Goal: Contribute content

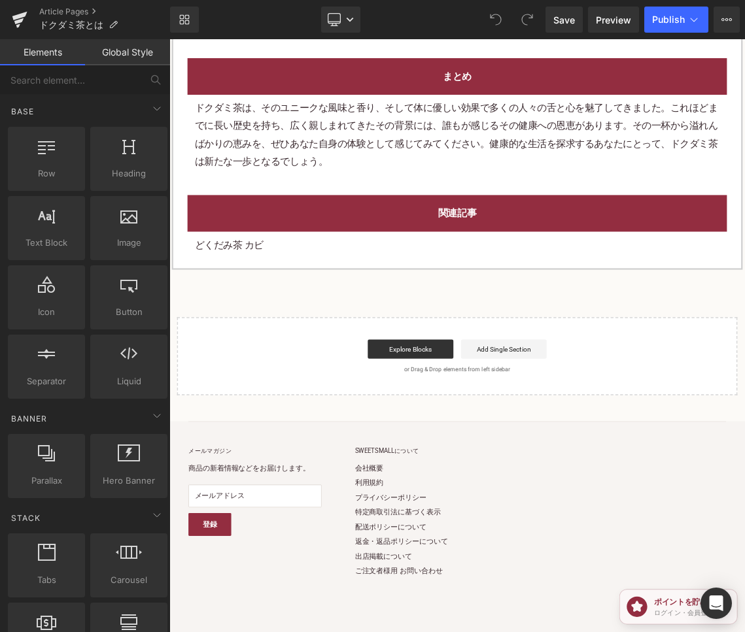
scroll to position [5361, 0]
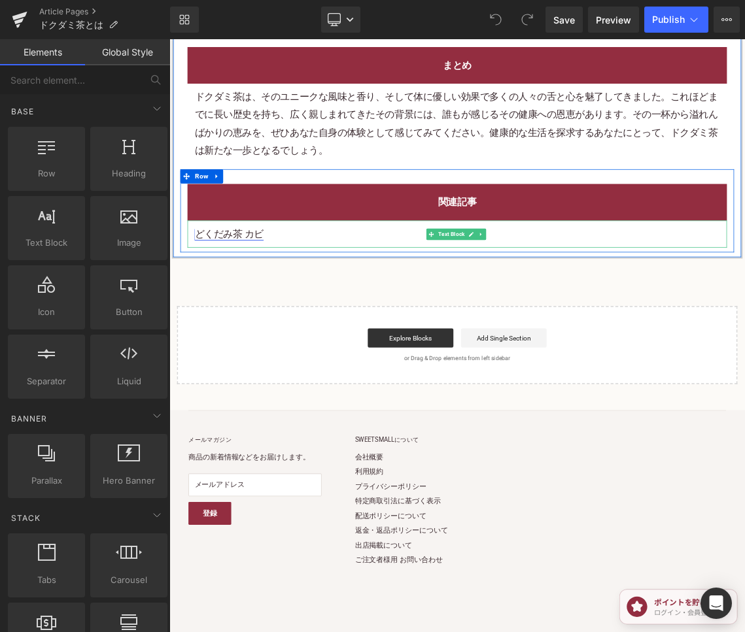
click at [288, 299] on link "どくだみ茶 カビ" at bounding box center [251, 307] width 95 height 16
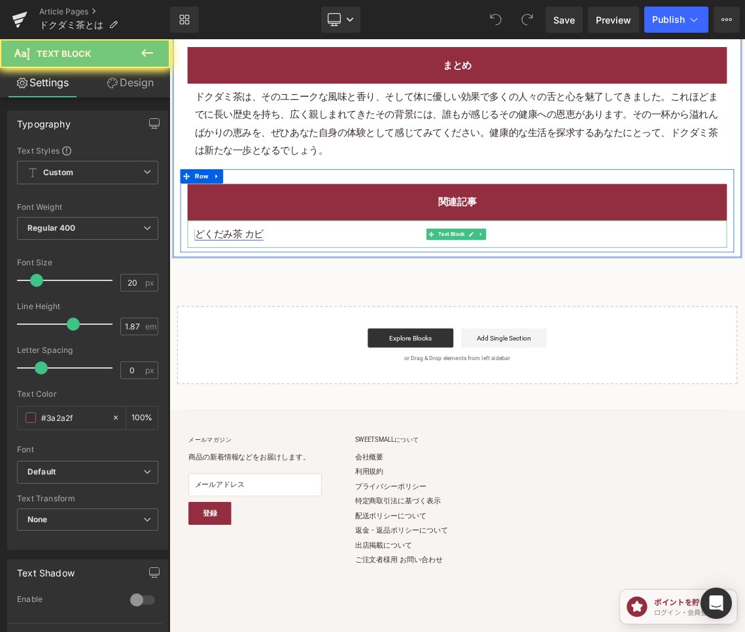
click at [288, 299] on link "どくだみ茶 カビ" at bounding box center [251, 307] width 95 height 16
click at [302, 296] on p "どくだみ茶 カビ" at bounding box center [565, 308] width 722 height 24
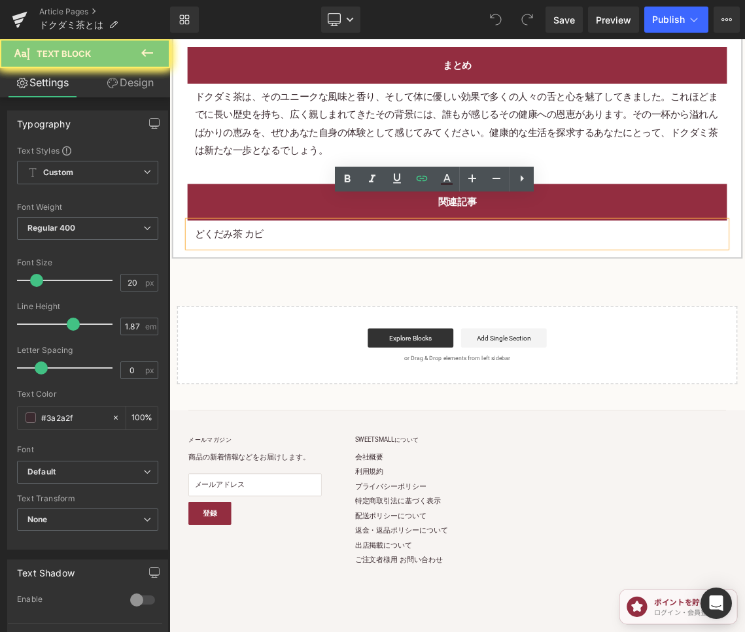
click at [302, 296] on p "どくだみ茶 カビ" at bounding box center [565, 308] width 722 height 24
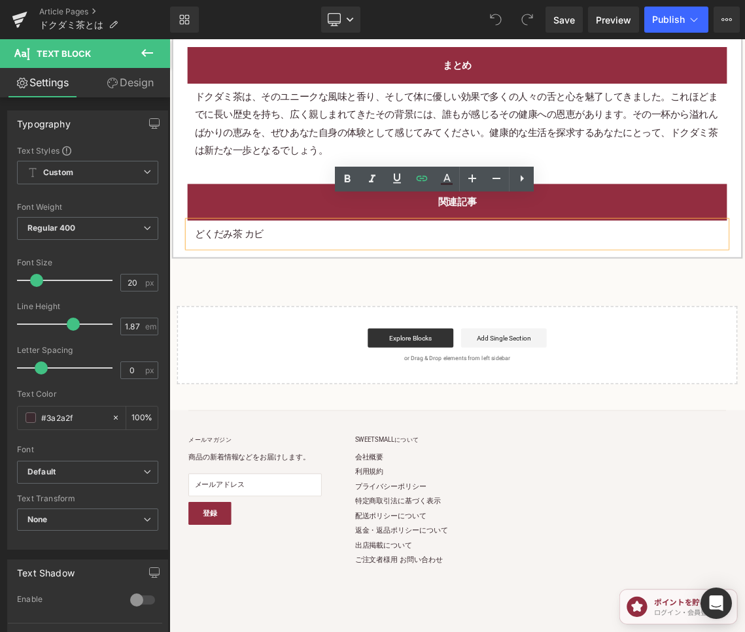
click at [302, 296] on p "どくだみ茶 カビ" at bounding box center [565, 308] width 722 height 24
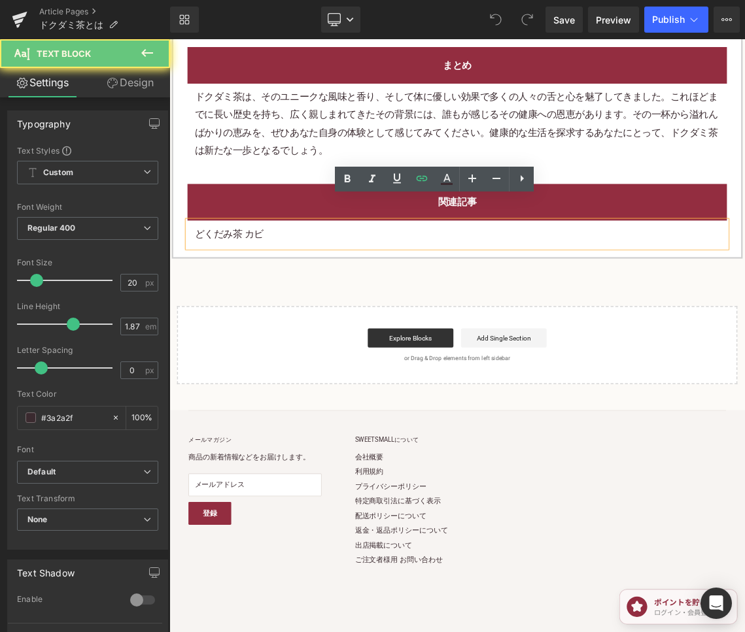
click at [302, 296] on p "どくだみ茶 カビ" at bounding box center [565, 308] width 722 height 24
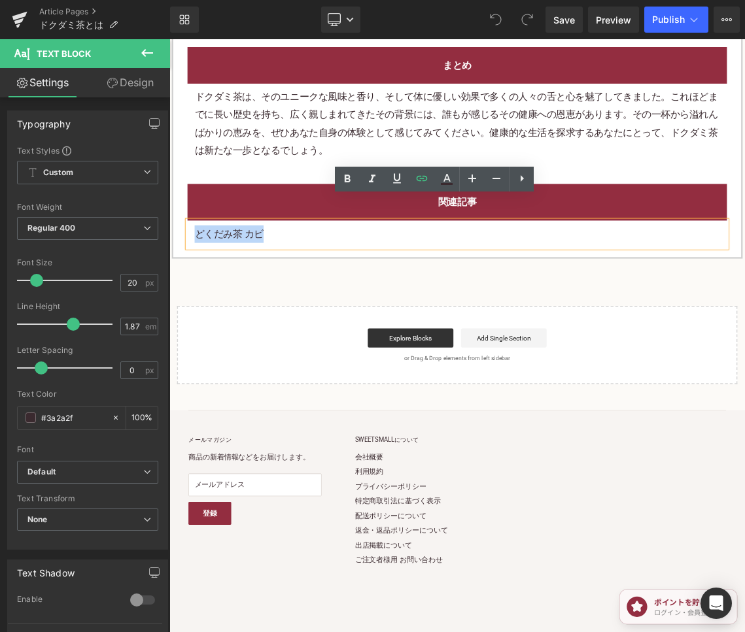
click at [302, 296] on p "どくだみ茶 カビ" at bounding box center [565, 308] width 722 height 24
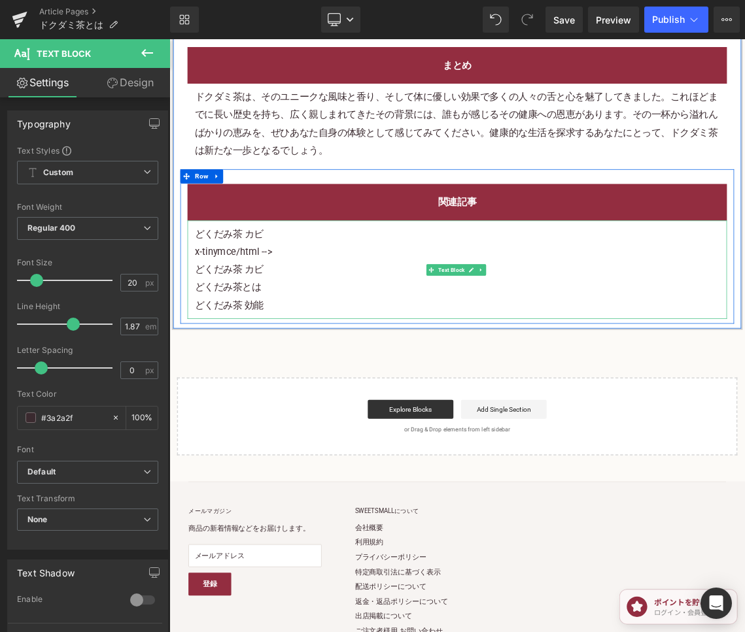
click at [319, 320] on p "x-tinymce/html -->" at bounding box center [565, 332] width 722 height 24
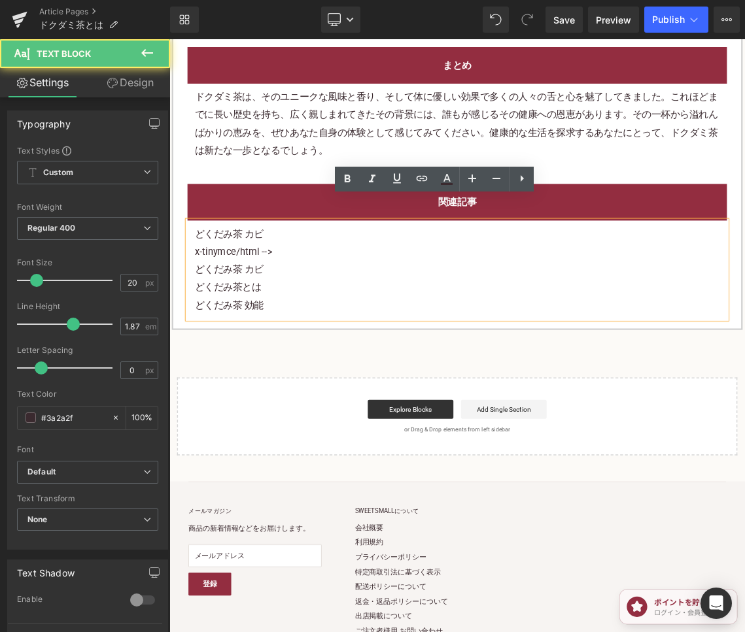
click at [319, 320] on p "x-tinymce/html -->" at bounding box center [565, 332] width 722 height 24
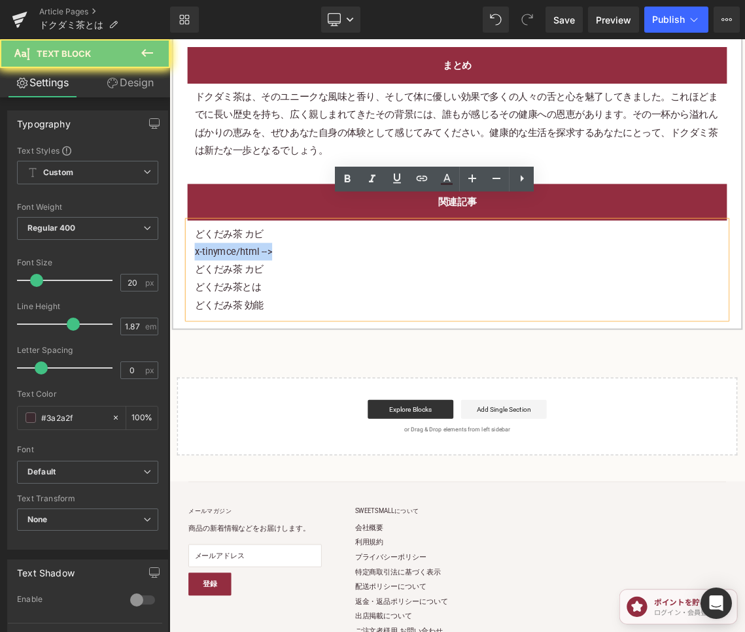
click at [319, 320] on p "x-tinymce/html -->" at bounding box center [565, 332] width 722 height 24
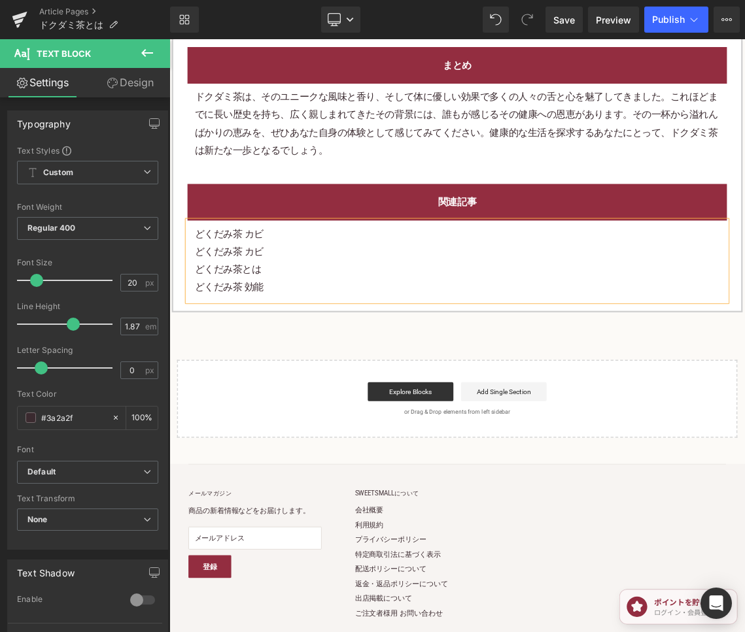
click at [307, 320] on p "どくだみ茶 カビ" at bounding box center [565, 332] width 722 height 24
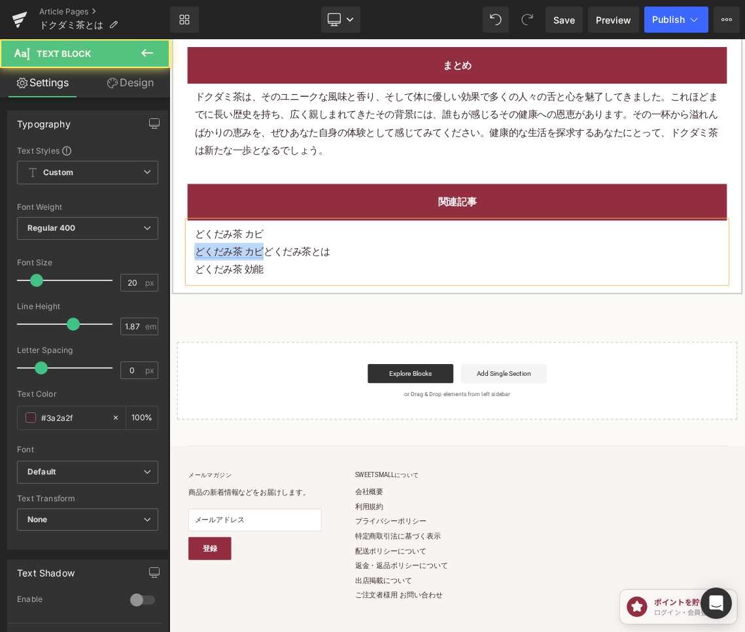
drag, startPoint x: 296, startPoint y: 304, endPoint x: 201, endPoint y: 299, distance: 94.3
click at [204, 324] on link "どくだみ茶 カビ" at bounding box center [251, 332] width 95 height 16
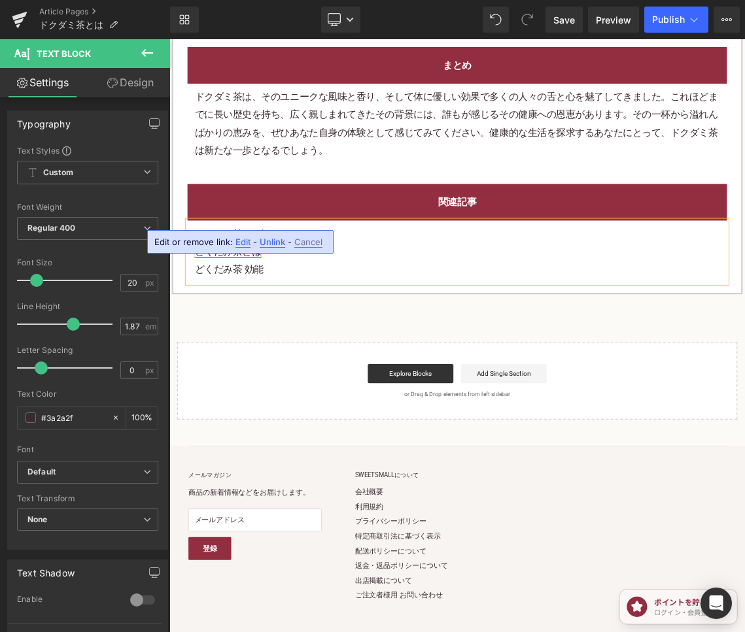
click at [262, 324] on link "どくだみ茶とは" at bounding box center [250, 332] width 92 height 16
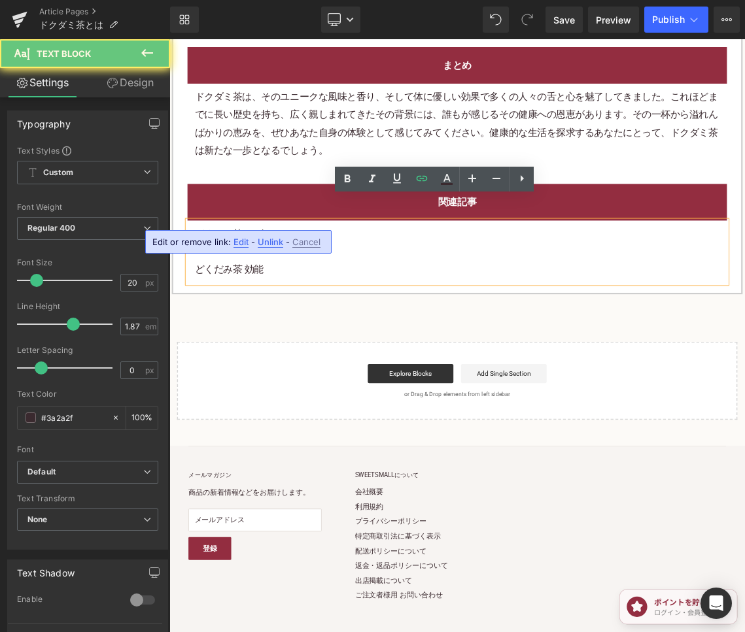
click at [426, 320] on p "どくだみ茶とは" at bounding box center [565, 332] width 722 height 24
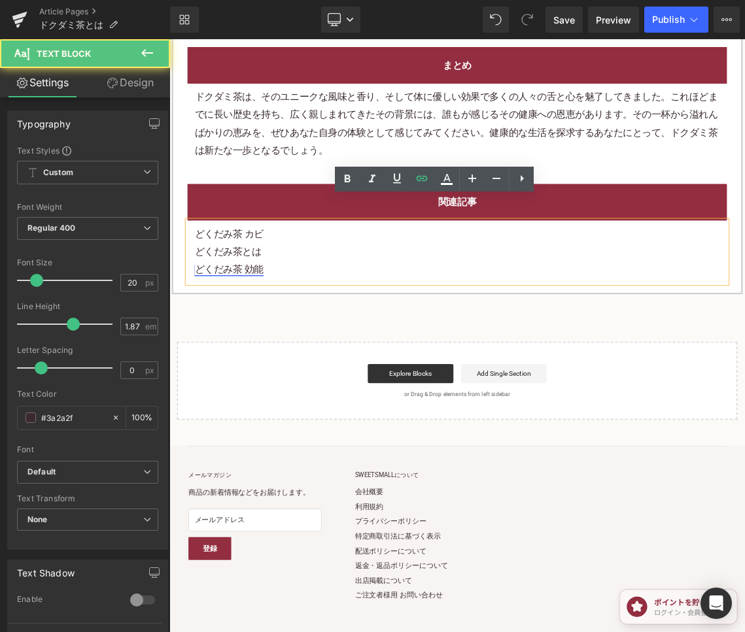
click at [264, 348] on link "どくだみ茶 効能" at bounding box center [251, 356] width 95 height 16
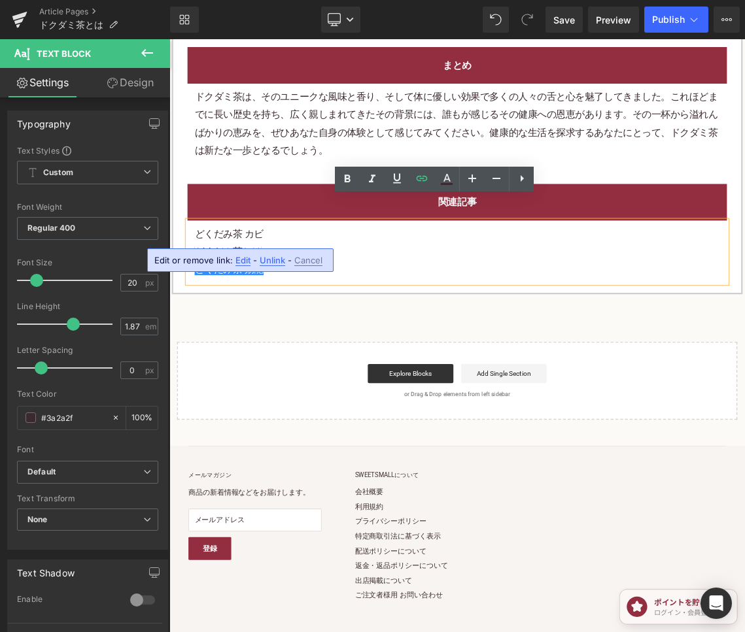
click at [292, 324] on link "どくだみ茶とは" at bounding box center [250, 332] width 92 height 16
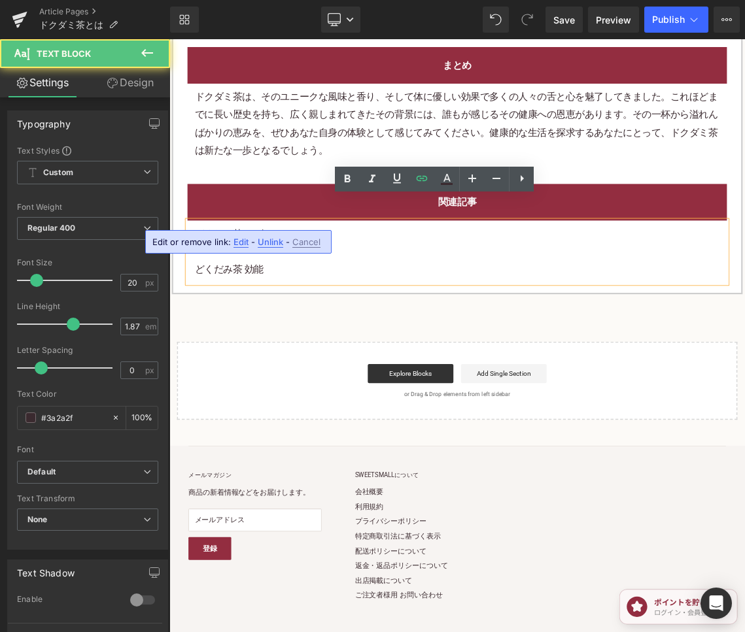
click at [475, 289] on div "どくだみ茶 カビ どくだみ茶とは どくだみ茶 効能" at bounding box center [564, 332] width 741 height 86
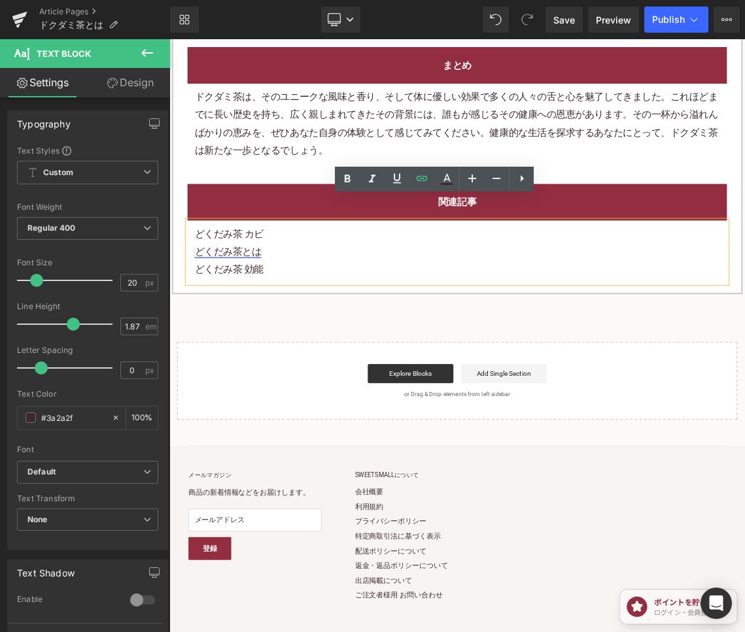
click at [276, 324] on link "どくだみ茶とは" at bounding box center [250, 332] width 92 height 16
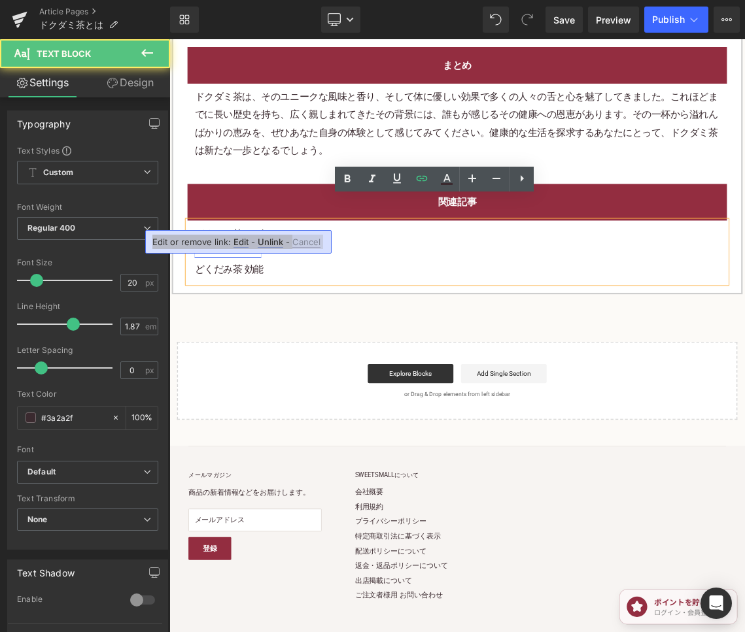
click at [280, 324] on link "どくだみ茶とは" at bounding box center [250, 332] width 92 height 16
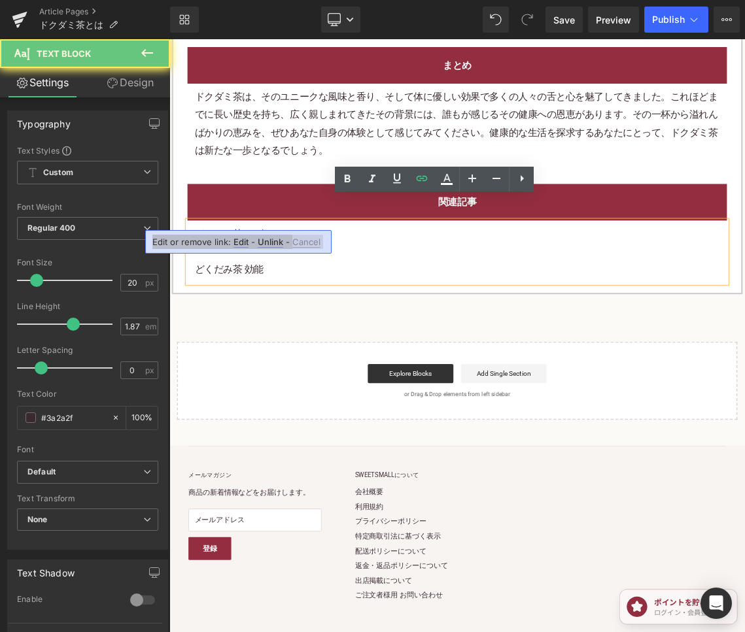
click at [428, 320] on p "どくだみ茶とは" at bounding box center [565, 332] width 722 height 24
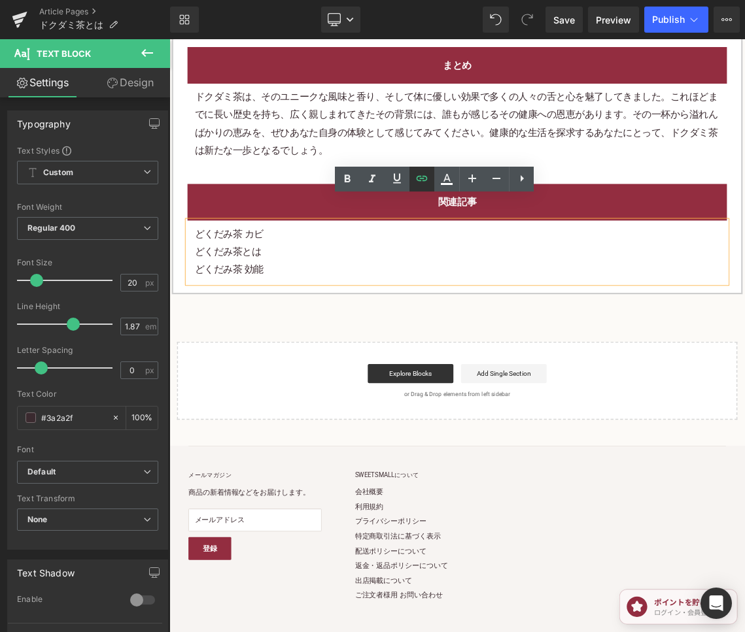
click at [422, 180] on icon at bounding box center [422, 179] width 16 height 16
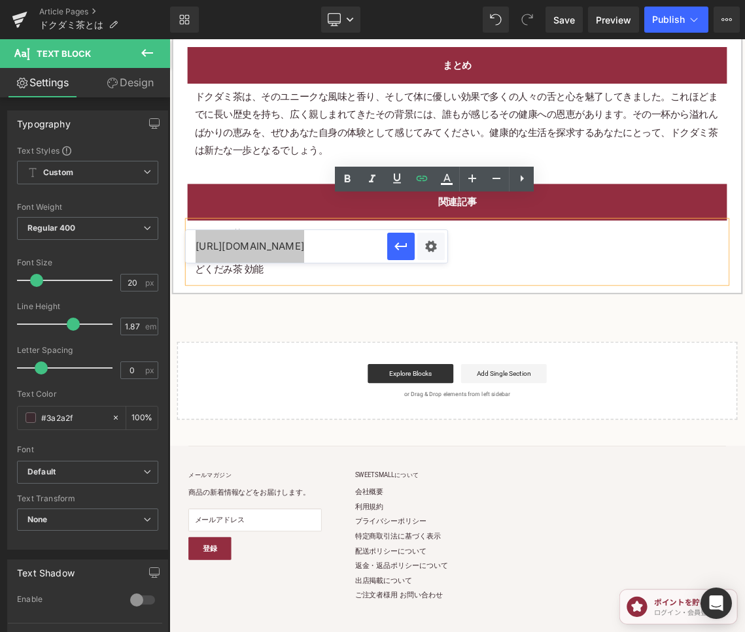
click at [595, 351] on div "関連記事 Heading どくだみ茶 カビ どくだみ茶とは どくだみ茶 効能 Text Block Row" at bounding box center [564, 300] width 761 height 164
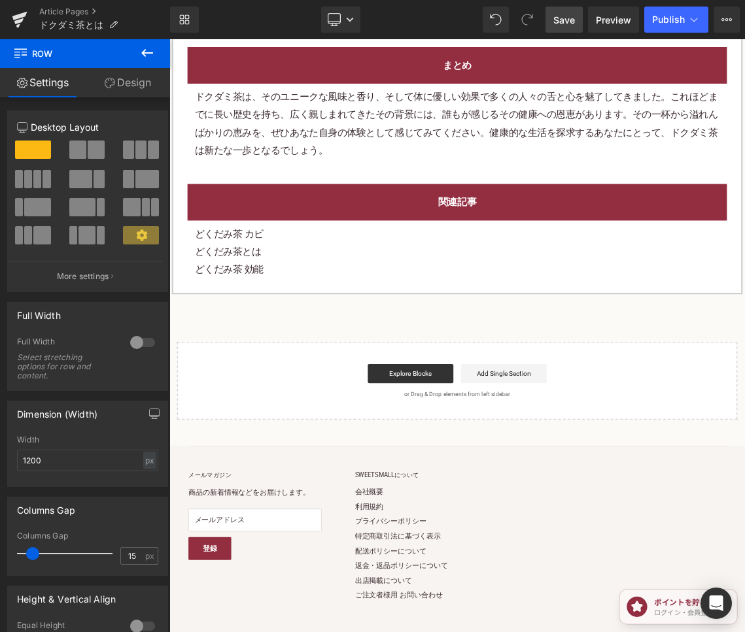
click at [556, 24] on span "Save" at bounding box center [564, 20] width 22 height 14
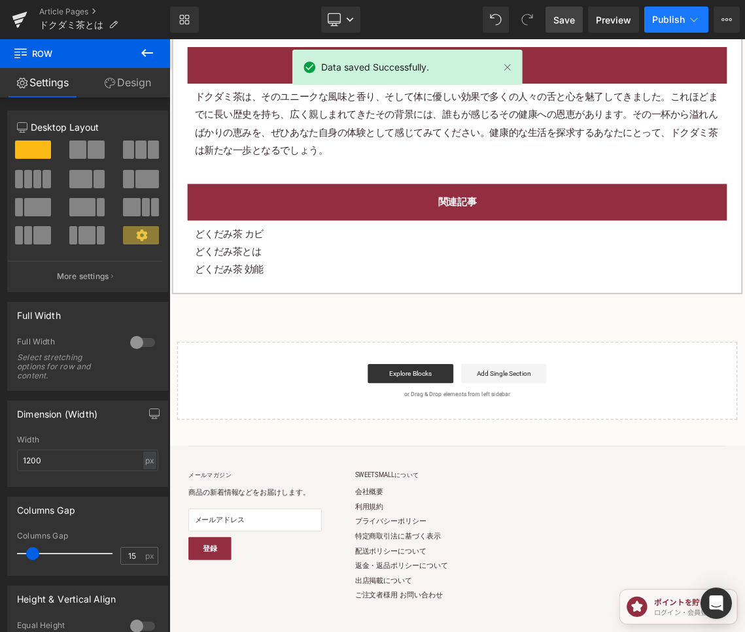
click at [595, 20] on span "Publish" at bounding box center [668, 19] width 33 height 10
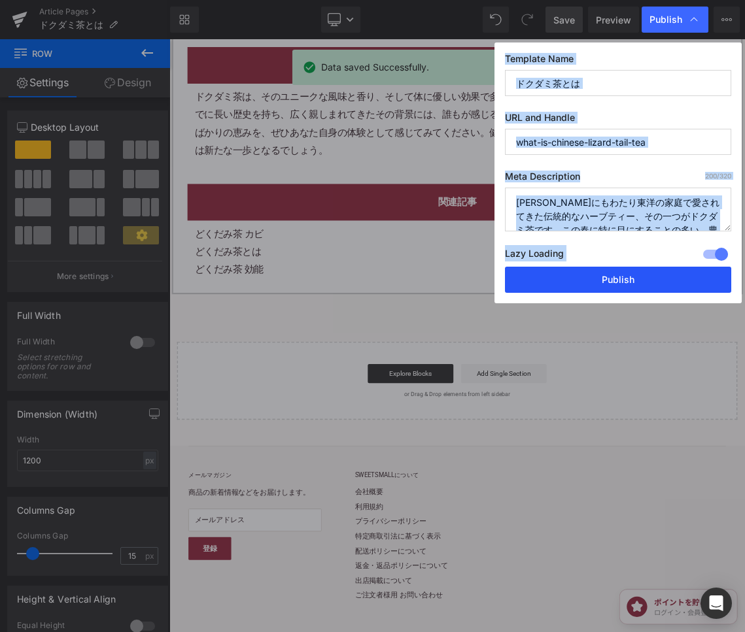
click at [0, 0] on button "Publish" at bounding box center [0, 0] width 0 height 0
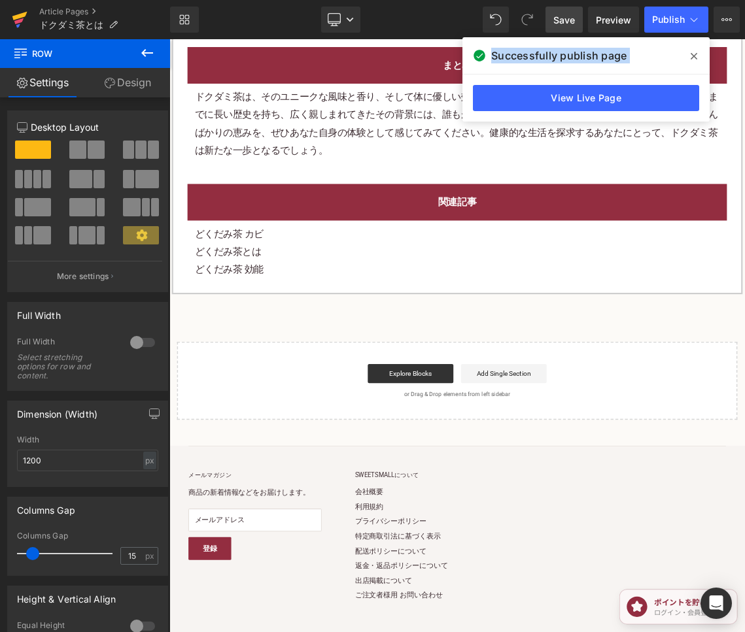
click at [22, 14] on icon at bounding box center [19, 16] width 15 height 8
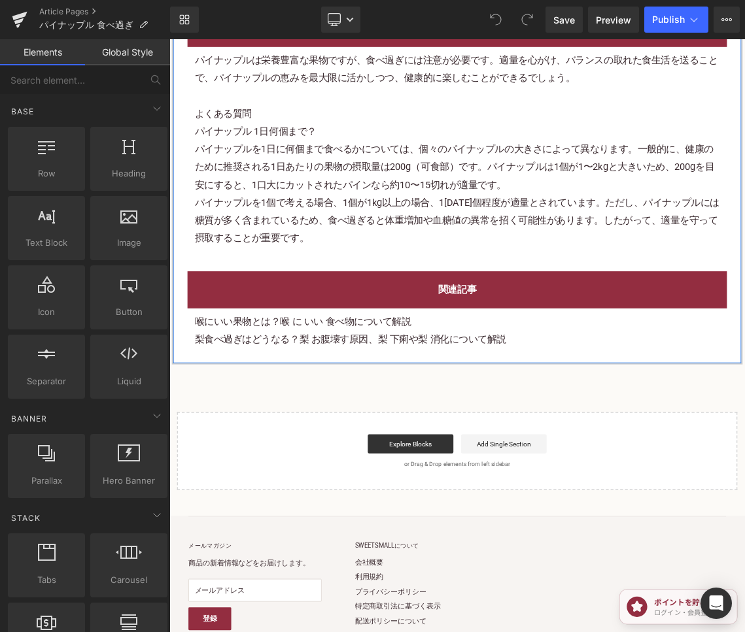
scroll to position [3269, 0]
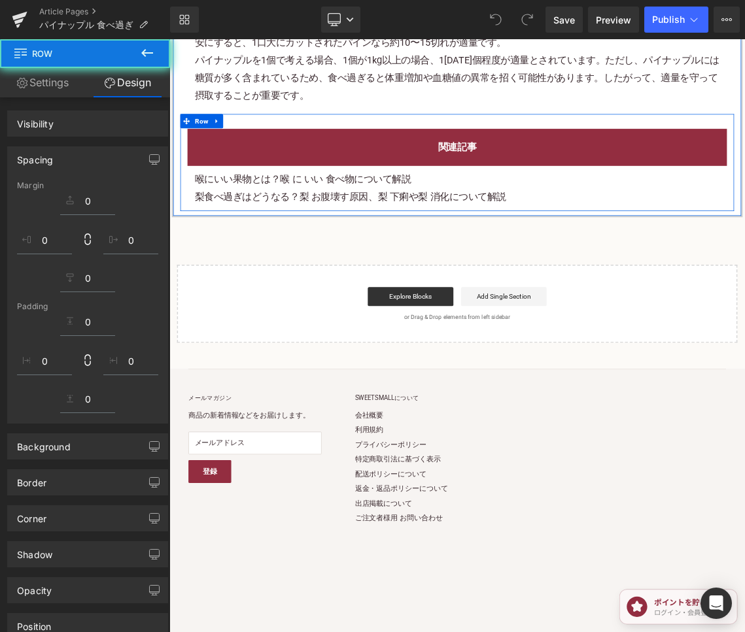
drag, startPoint x: 705, startPoint y: 249, endPoint x: 659, endPoint y: 246, distance: 45.8
click at [704, 249] on p "梨食べ過ぎはどうなる？梨 お腹壊す原因、梨 下痢や梨 消化について解説" at bounding box center [565, 256] width 722 height 24
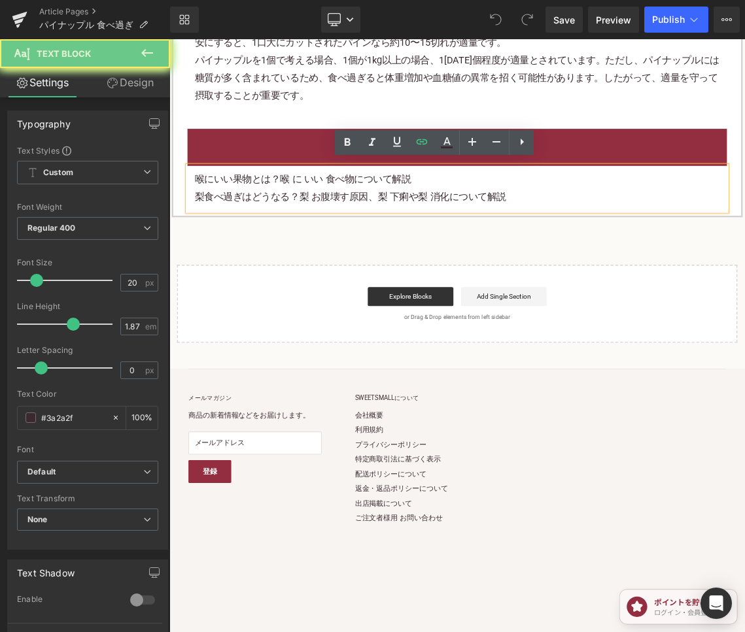
click at [658, 246] on p "梨食べ過ぎはどうなる？梨 お腹壊す原因、梨 下痢や梨 消化について解説" at bounding box center [565, 256] width 722 height 24
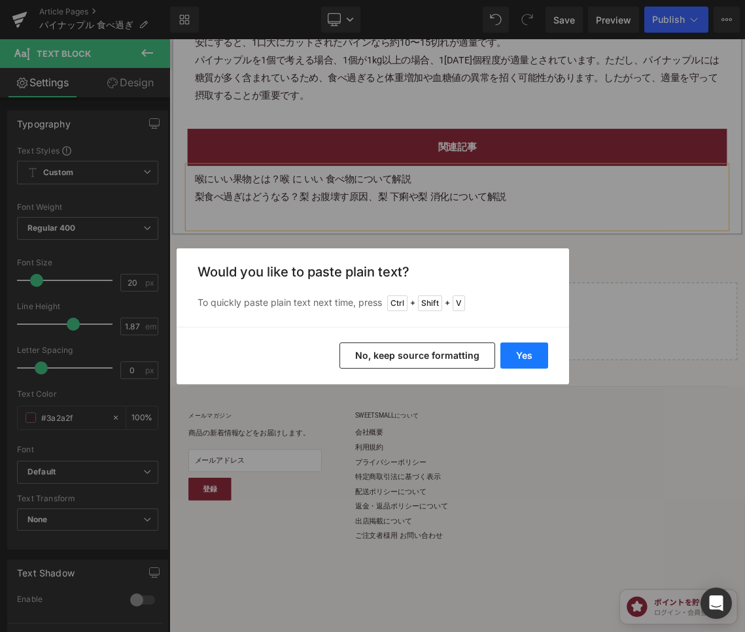
drag, startPoint x: 532, startPoint y: 362, endPoint x: 569, endPoint y: 420, distance: 68.7
click at [532, 461] on button "Yes" at bounding box center [395, 461] width 791 height 0
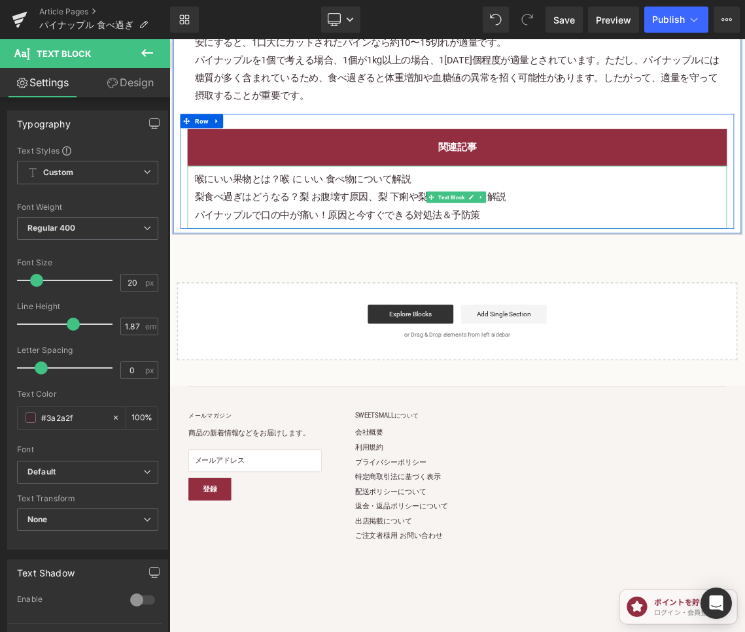
click at [507, 280] on p "パイナップルで口の中が痛い！原因と今すぐできる対処法＆予防策" at bounding box center [565, 281] width 722 height 24
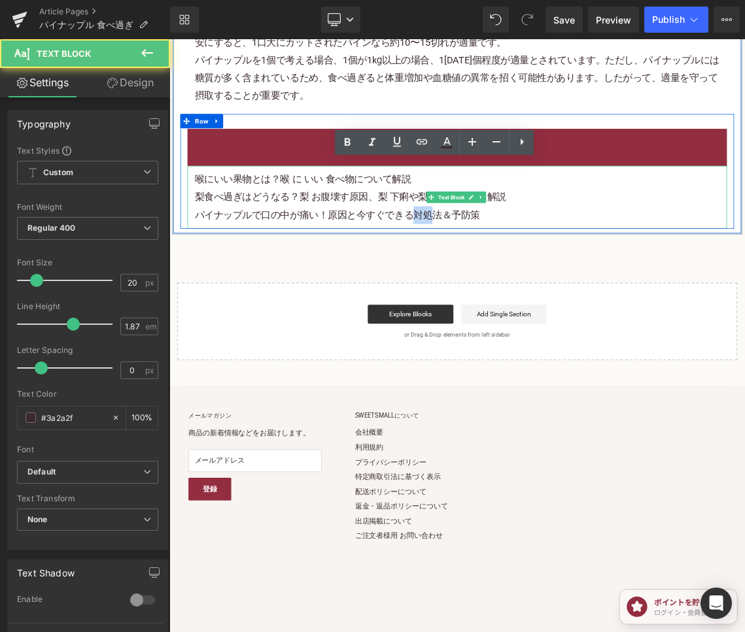
click at [507, 280] on p "パイナップルで口の中が痛い！原因と今すぐできる対処法＆予防策" at bounding box center [565, 281] width 722 height 24
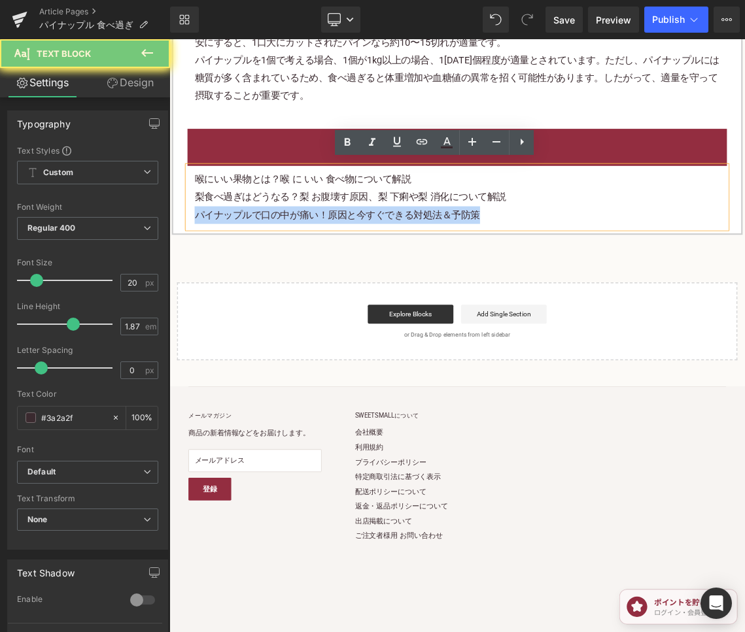
click at [507, 280] on p "パイナップルで口の中が痛い！原因と今すぐできる対処法＆予防策" at bounding box center [565, 281] width 722 height 24
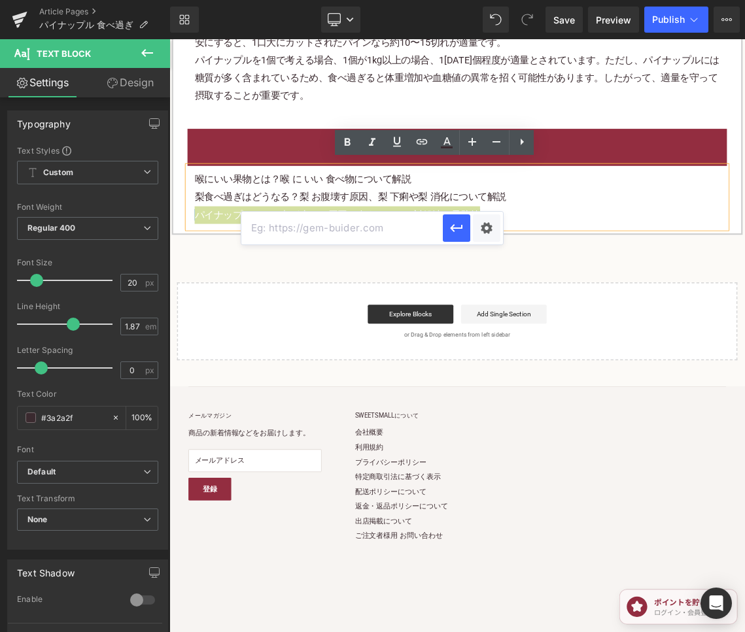
click at [0, 0] on input "text" at bounding box center [0, 0] width 0 height 0
paste input "[URL][DOMAIN_NAME]"
type input "[URL][DOMAIN_NAME]"
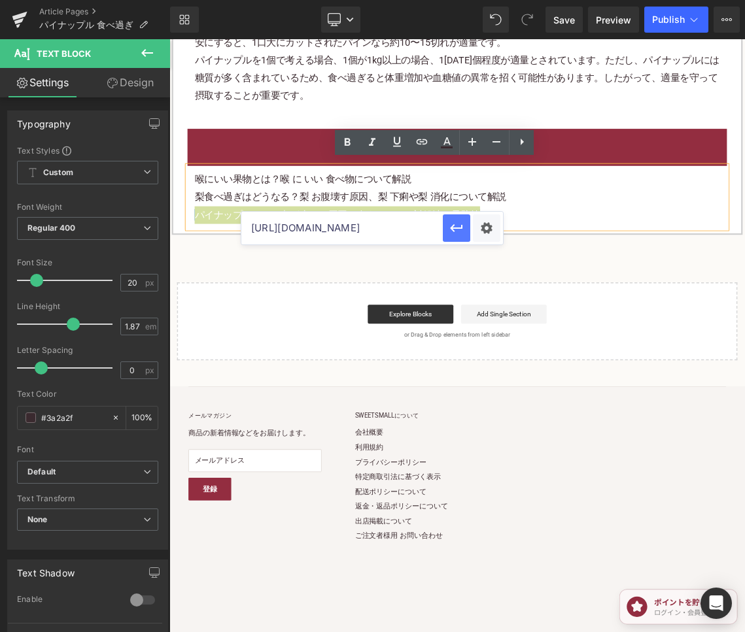
click at [452, 229] on icon "button" at bounding box center [456, 228] width 12 height 8
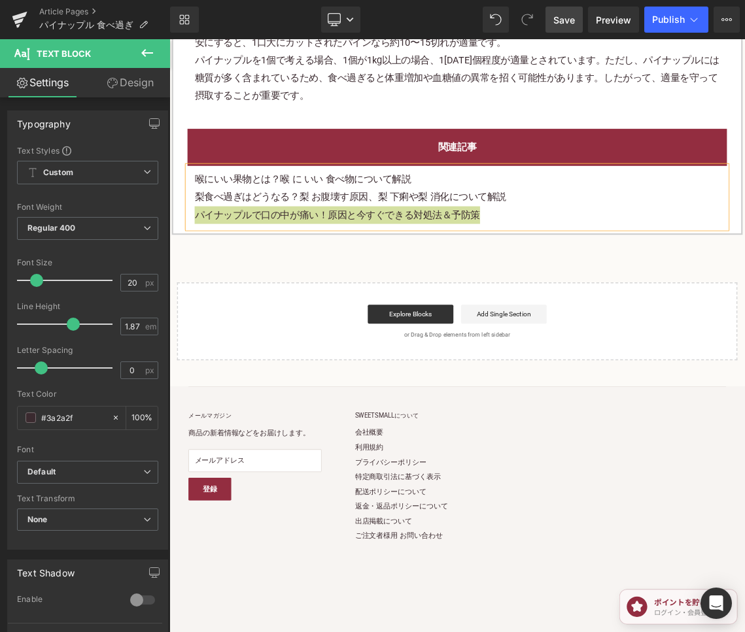
click at [558, 8] on link "Save" at bounding box center [563, 20] width 37 height 26
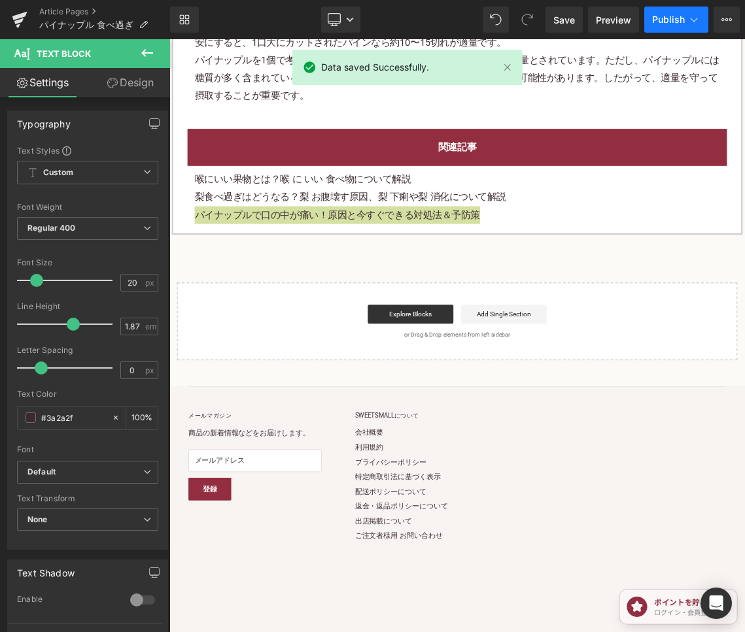
click at [657, 20] on span "Publish" at bounding box center [668, 19] width 33 height 10
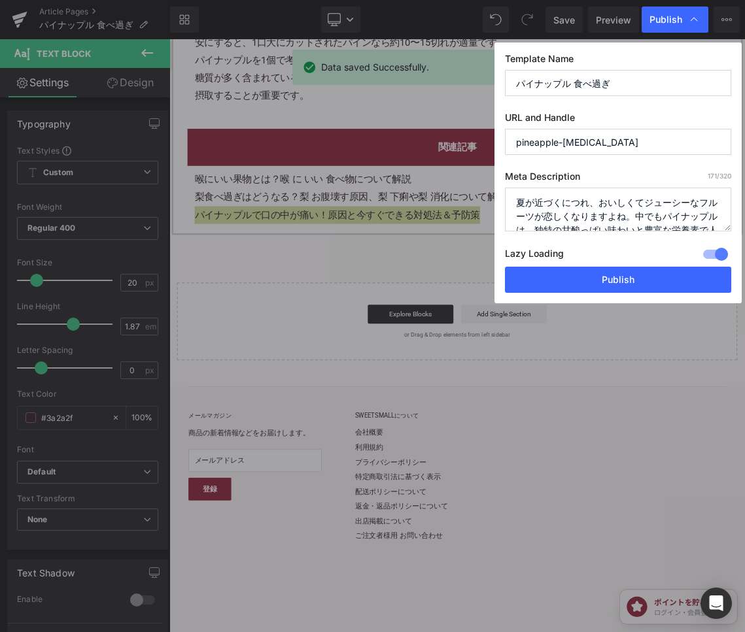
click at [658, 263] on div "Lazy Loading Build Upgrade plan to unlock" at bounding box center [618, 256] width 226 height 22
click at [656, 264] on div "Lazy Loading Build Upgrade plan to unlock" at bounding box center [618, 256] width 226 height 22
click at [653, 271] on button "Publish" at bounding box center [618, 280] width 226 height 26
